Goal: Find specific page/section: Locate a particular part of the current website

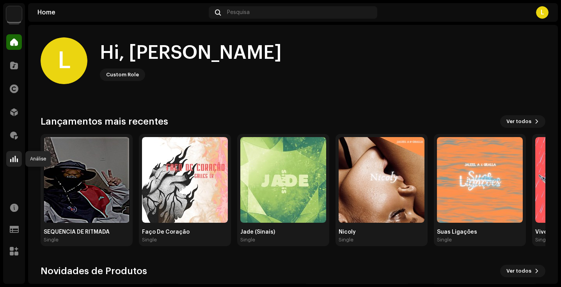
click at [13, 154] on div at bounding box center [14, 159] width 16 height 16
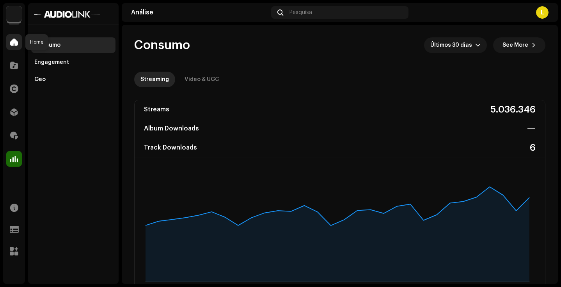
click at [8, 44] on div at bounding box center [14, 42] width 16 height 16
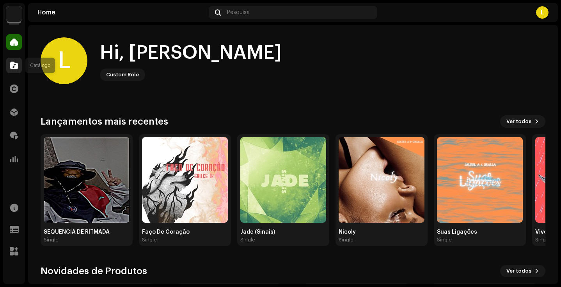
click at [17, 65] on span at bounding box center [14, 65] width 8 height 6
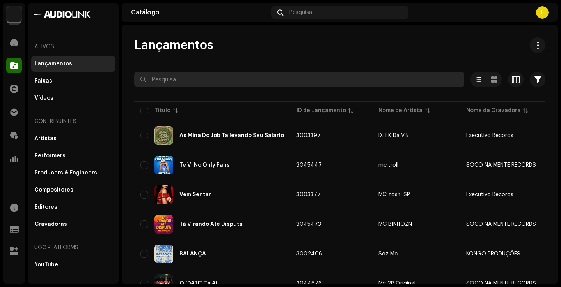
click at [195, 80] on input "text" at bounding box center [299, 80] width 330 height 16
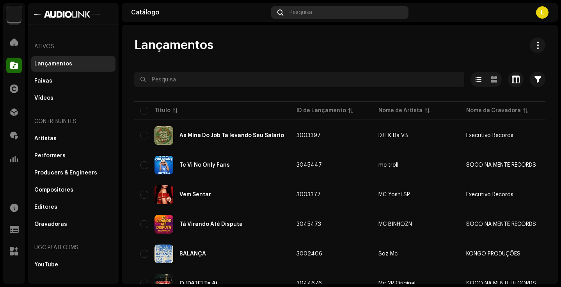
click at [304, 16] on div "Pesquisa" at bounding box center [339, 12] width 137 height 12
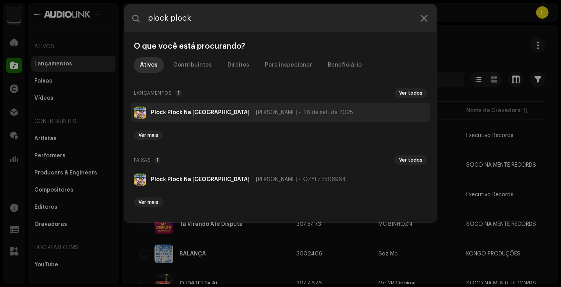
type input "plock plock"
click at [244, 117] on li "Plock Plock Na [GEOGRAPHIC_DATA] [PERSON_NAME] 26 de set. de 2025" at bounding box center [280, 112] width 299 height 19
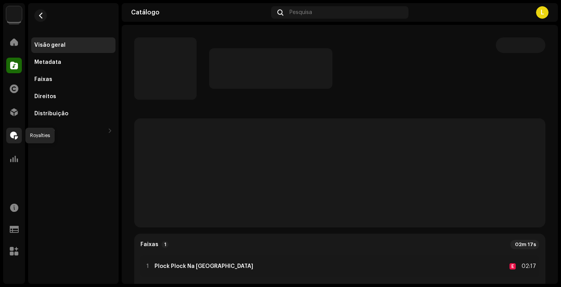
click at [11, 129] on div at bounding box center [14, 136] width 16 height 16
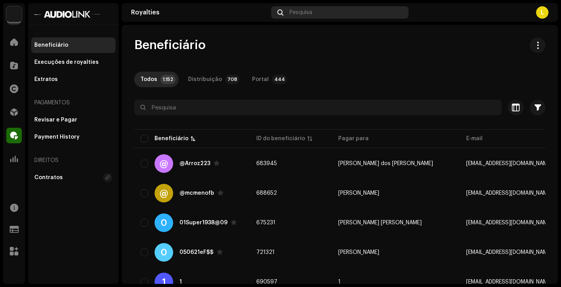
click at [340, 12] on div "Pesquisa" at bounding box center [339, 12] width 137 height 12
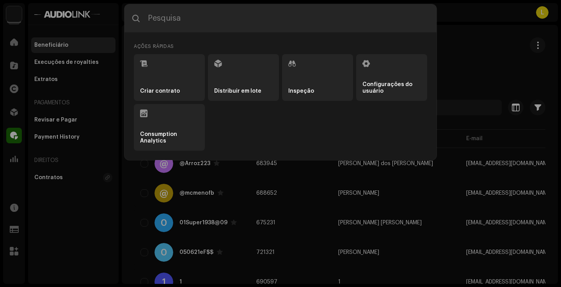
type input "l"
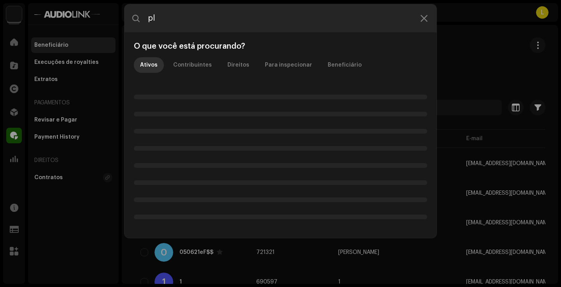
type input "p"
type input "don"
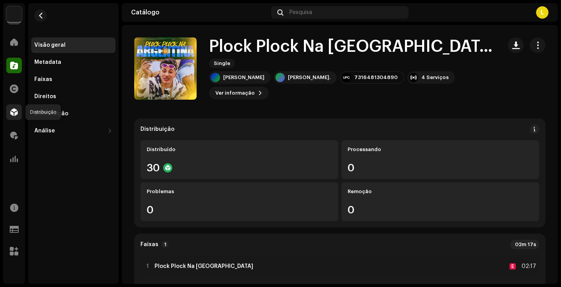
click at [11, 113] on span at bounding box center [14, 112] width 8 height 6
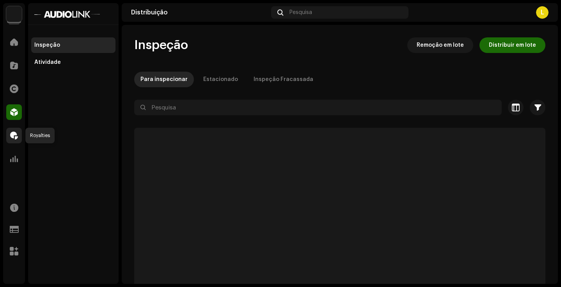
click at [14, 129] on div at bounding box center [14, 136] width 16 height 16
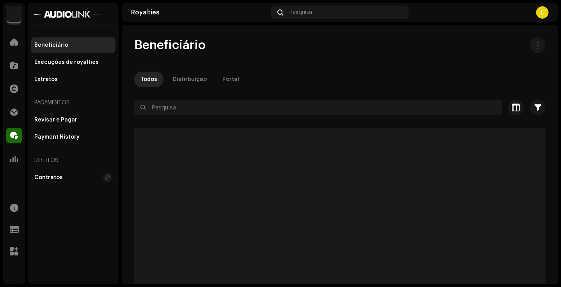
click at [5, 112] on div "Distribuição" at bounding box center [14, 112] width 22 height 22
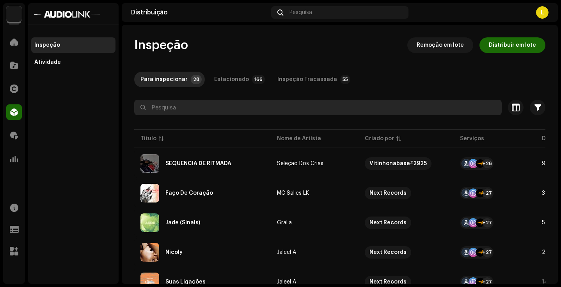
click at [190, 106] on input "text" at bounding box center [317, 108] width 367 height 16
type input "don"
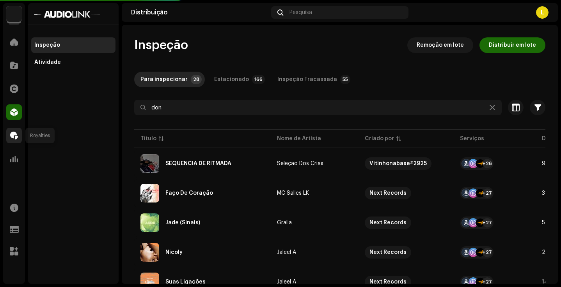
click at [8, 129] on div at bounding box center [14, 136] width 16 height 16
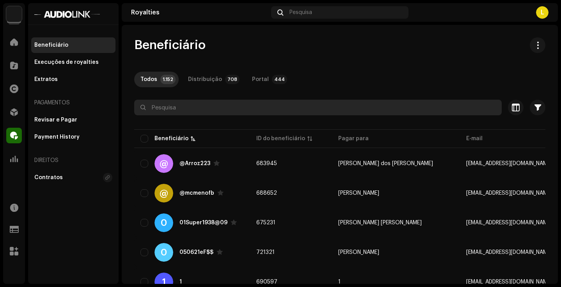
click at [186, 103] on input "text" at bounding box center [317, 108] width 367 height 16
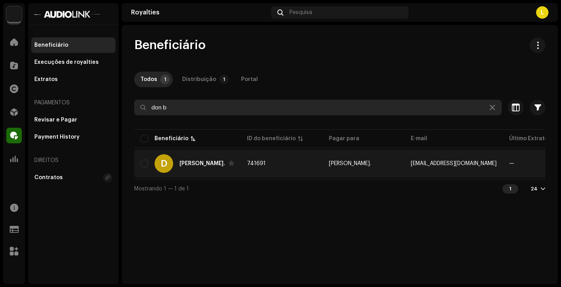
type input "don b"
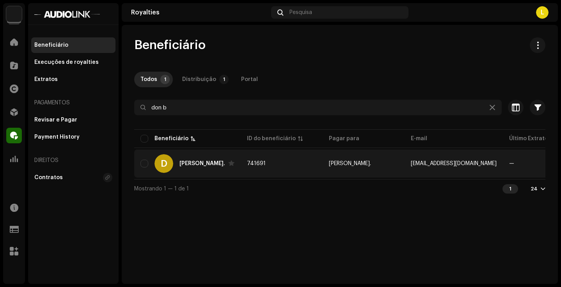
click at [195, 167] on div "D [PERSON_NAME]." at bounding box center [187, 163] width 94 height 19
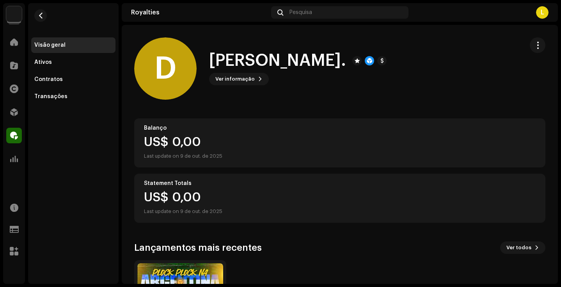
drag, startPoint x: 528, startPoint y: 44, endPoint x: 518, endPoint y: 53, distance: 13.5
click at [529, 44] on button "button" at bounding box center [537, 45] width 16 height 16
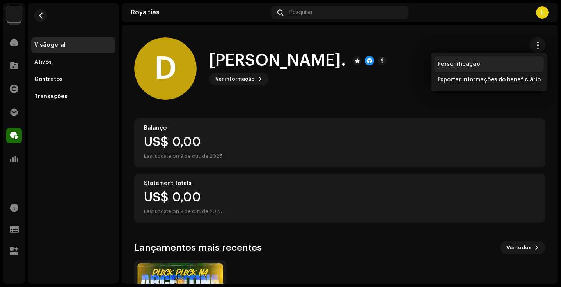
click at [480, 67] on div "Personificação" at bounding box center [489, 65] width 110 height 16
